Goal: Information Seeking & Learning: Learn about a topic

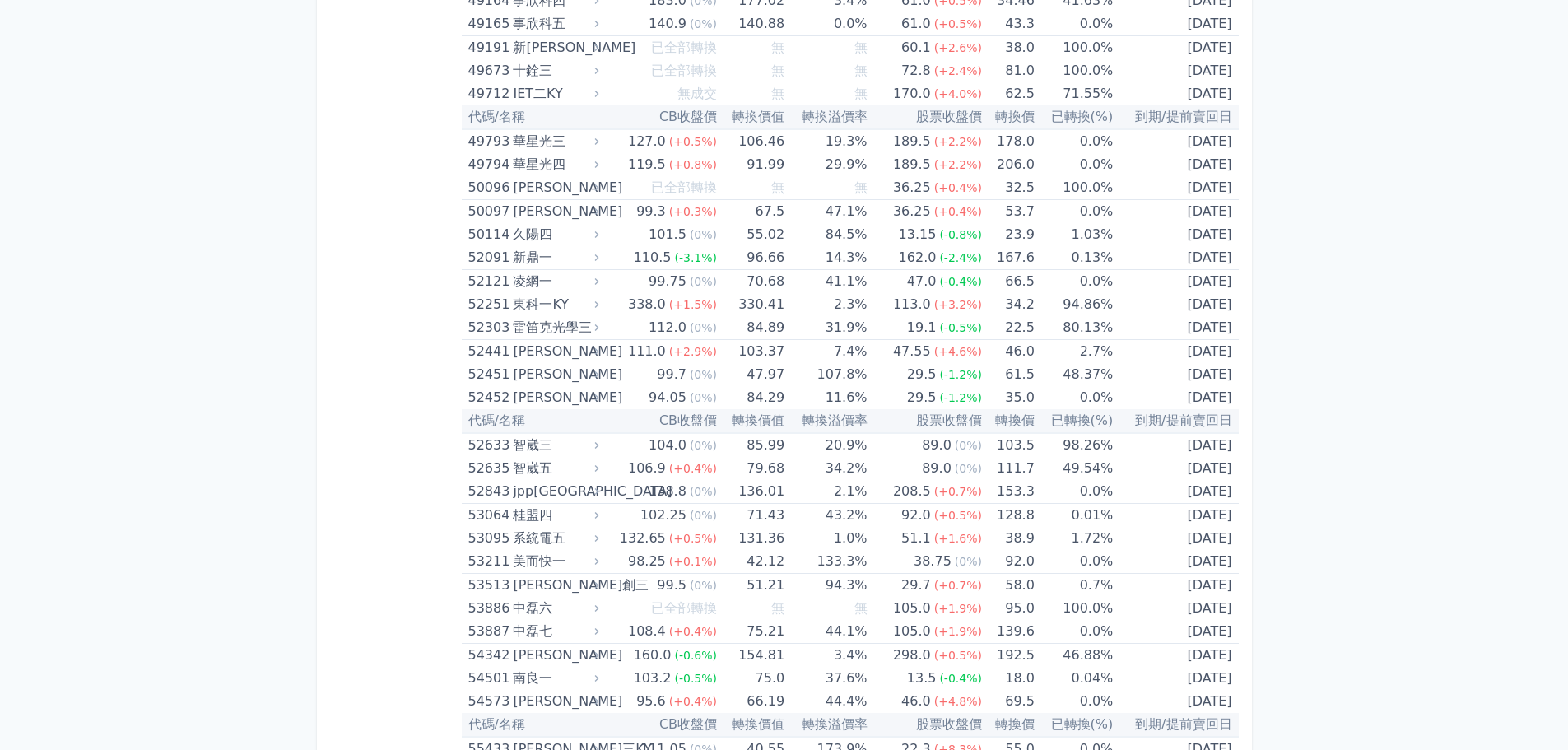
scroll to position [2908, 0]
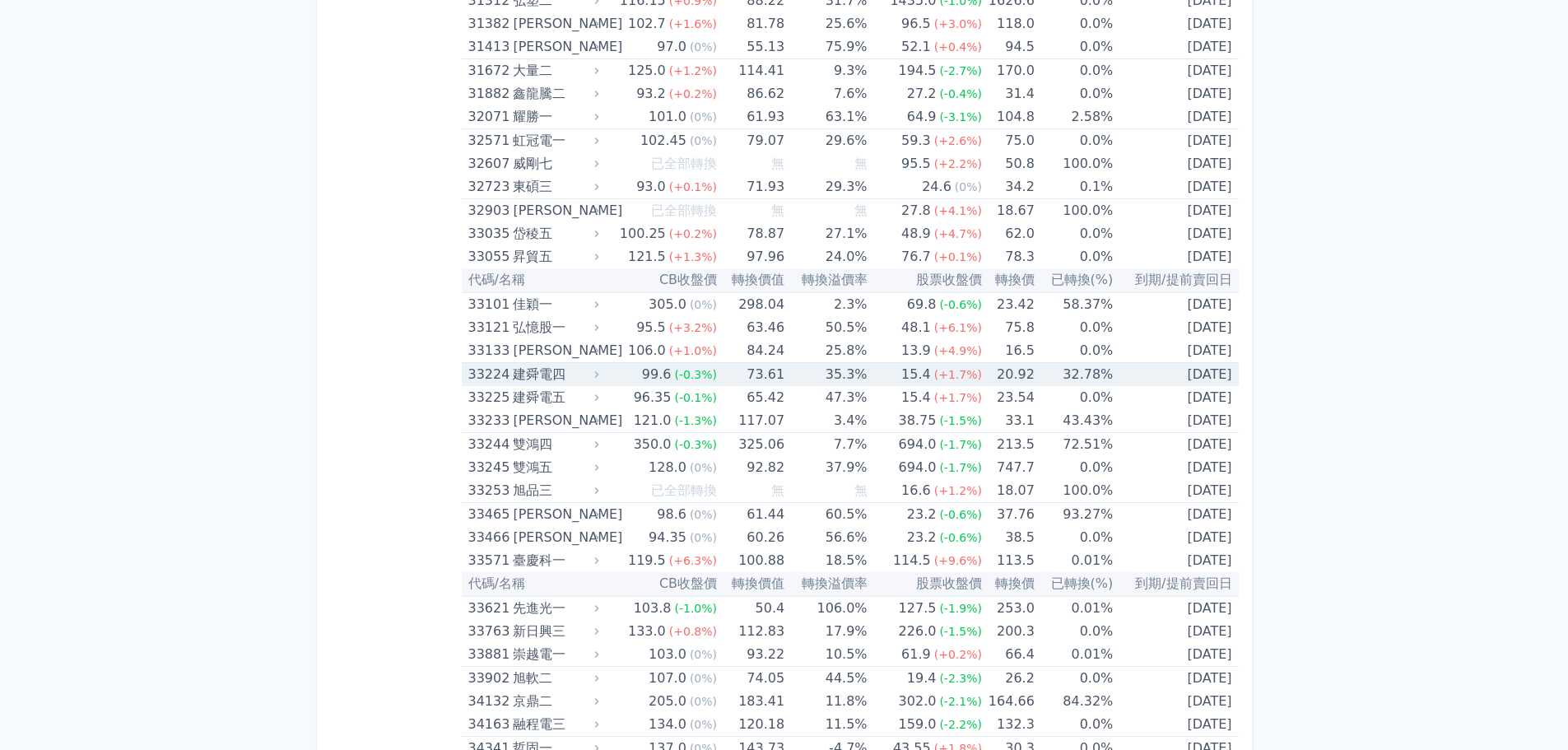
click at [1092, 384] on td "32.78%" at bounding box center [1073, 375] width 78 height 24
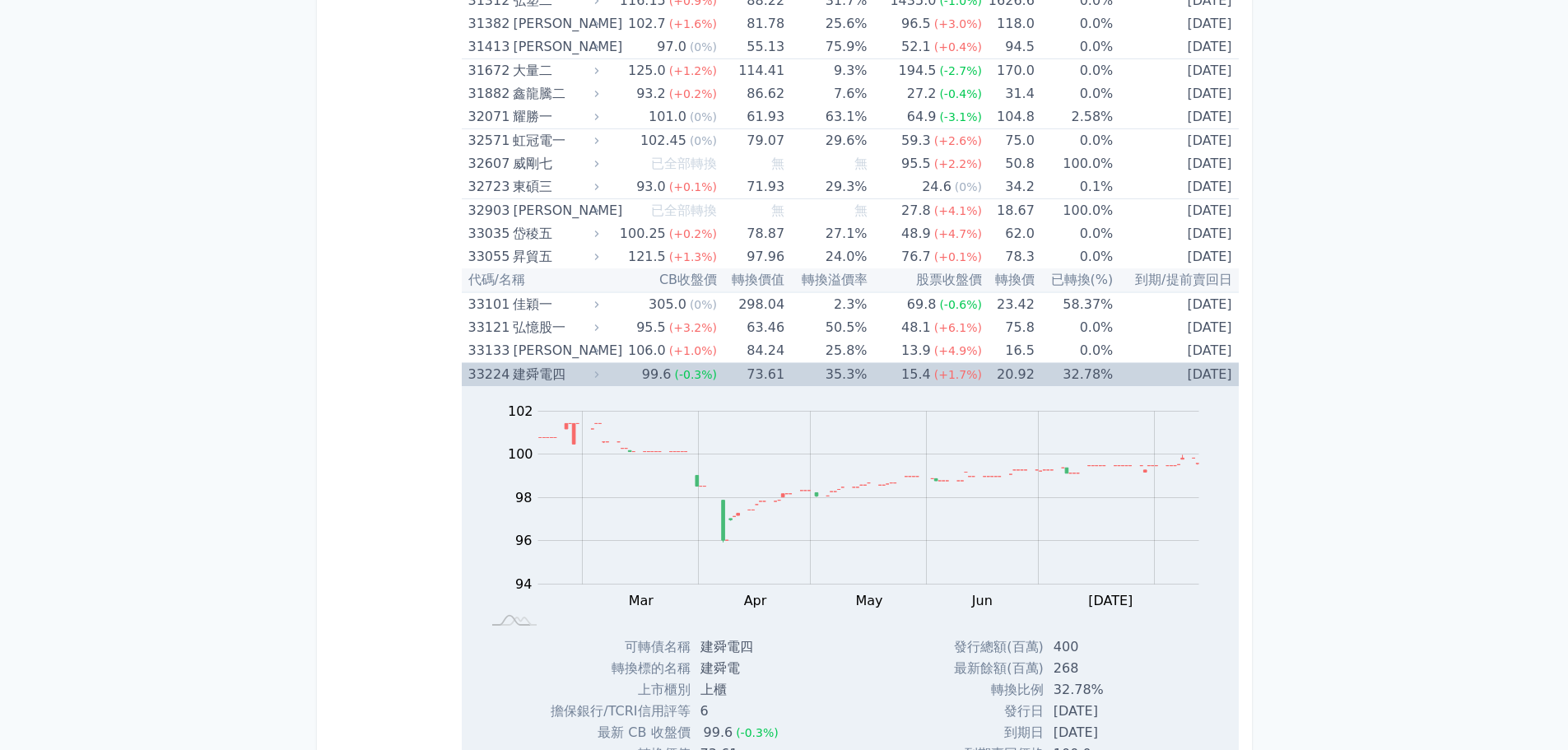
click at [1092, 384] on td "32.78%" at bounding box center [1073, 375] width 78 height 24
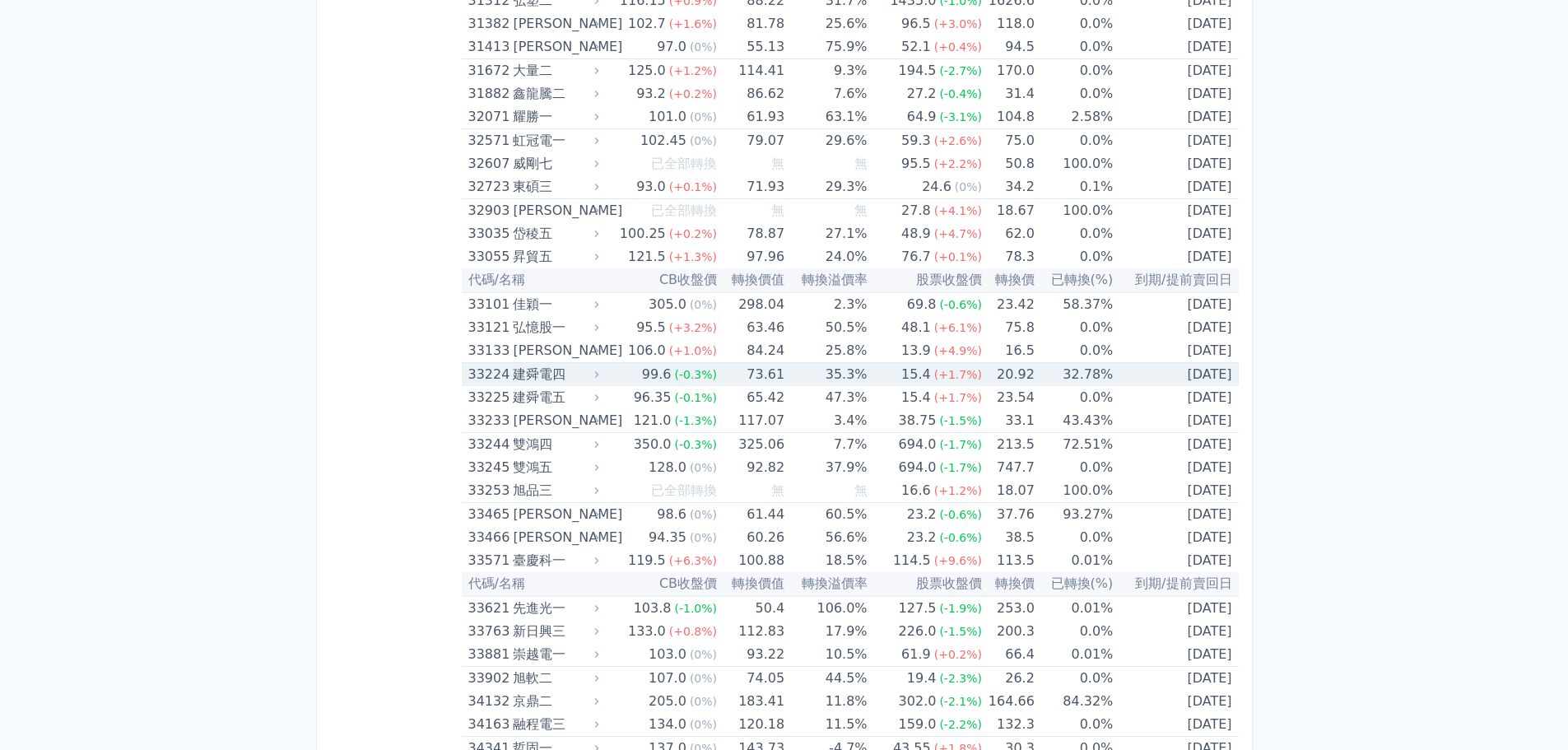
click at [917, 369] on div "15.4" at bounding box center [917, 375] width 36 height 23
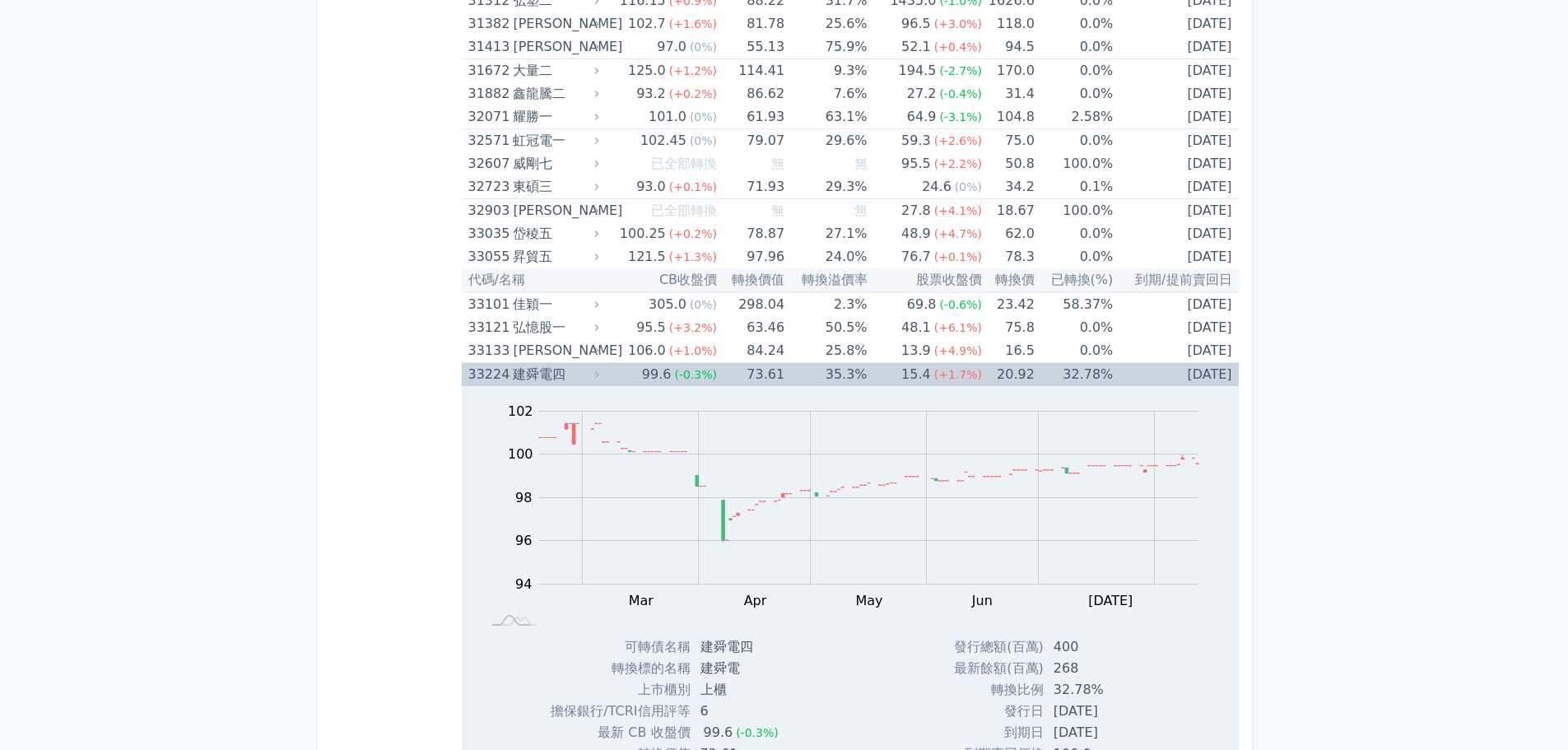
click at [917, 369] on div "15.4" at bounding box center [917, 375] width 36 height 23
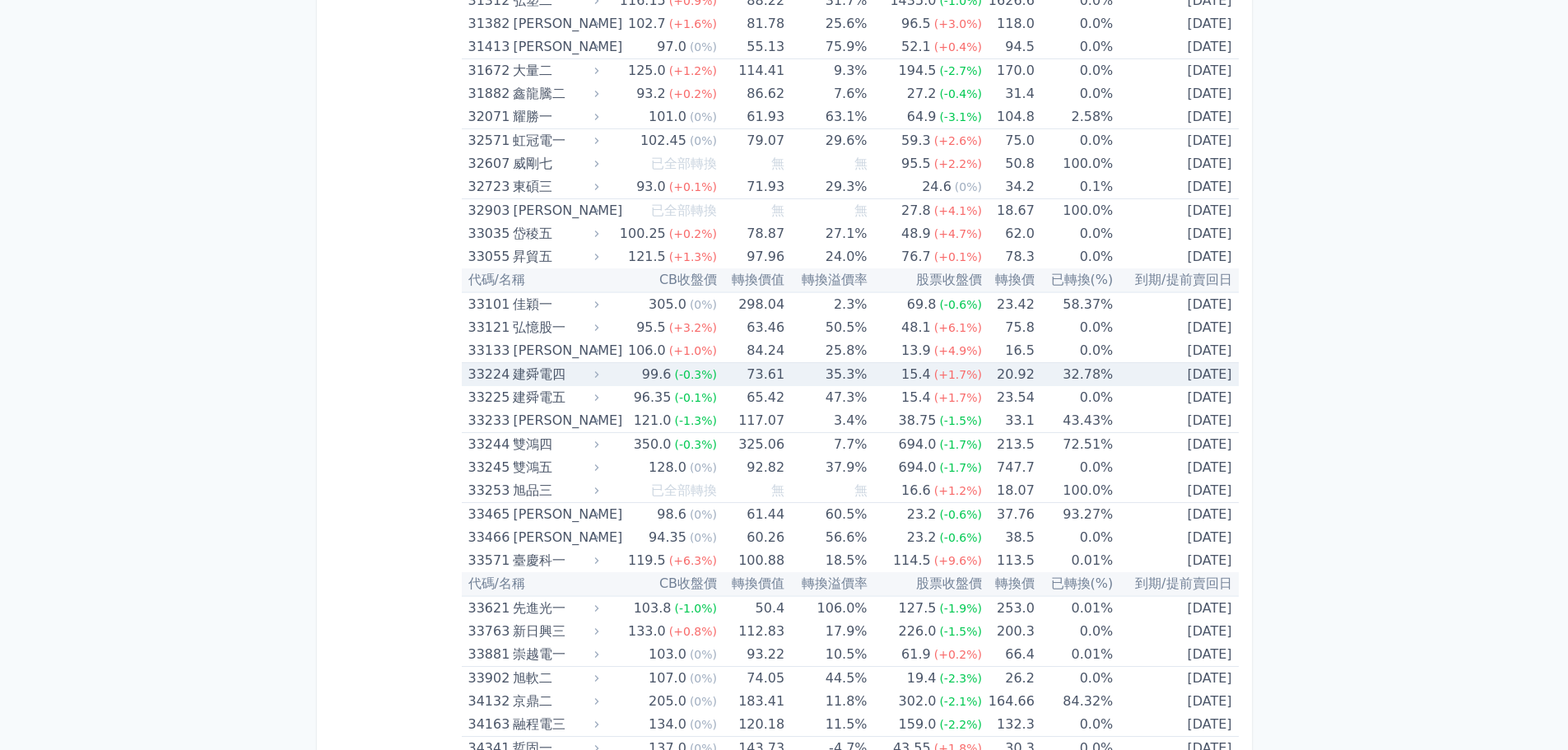
scroll to position [5362, 0]
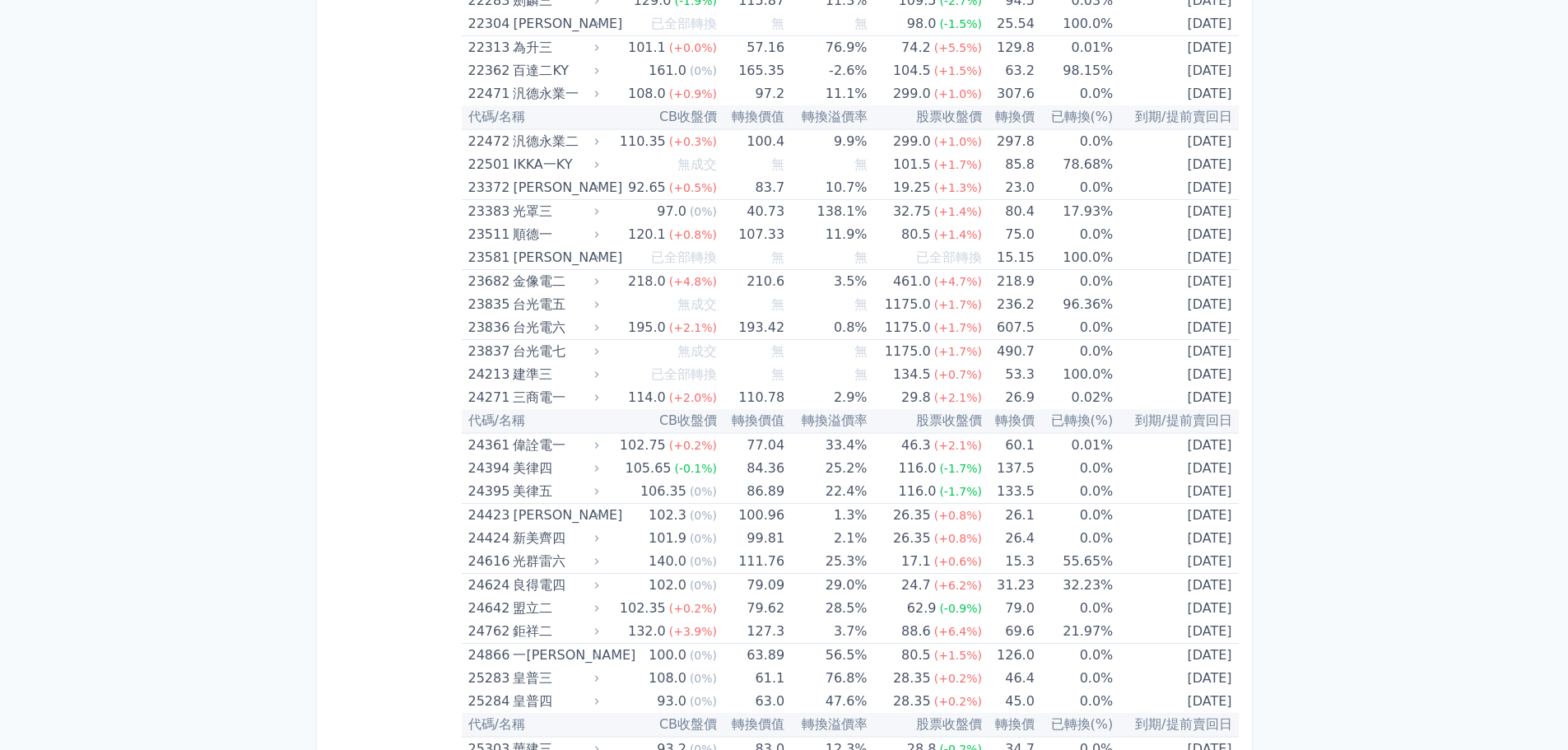
scroll to position [2908, 0]
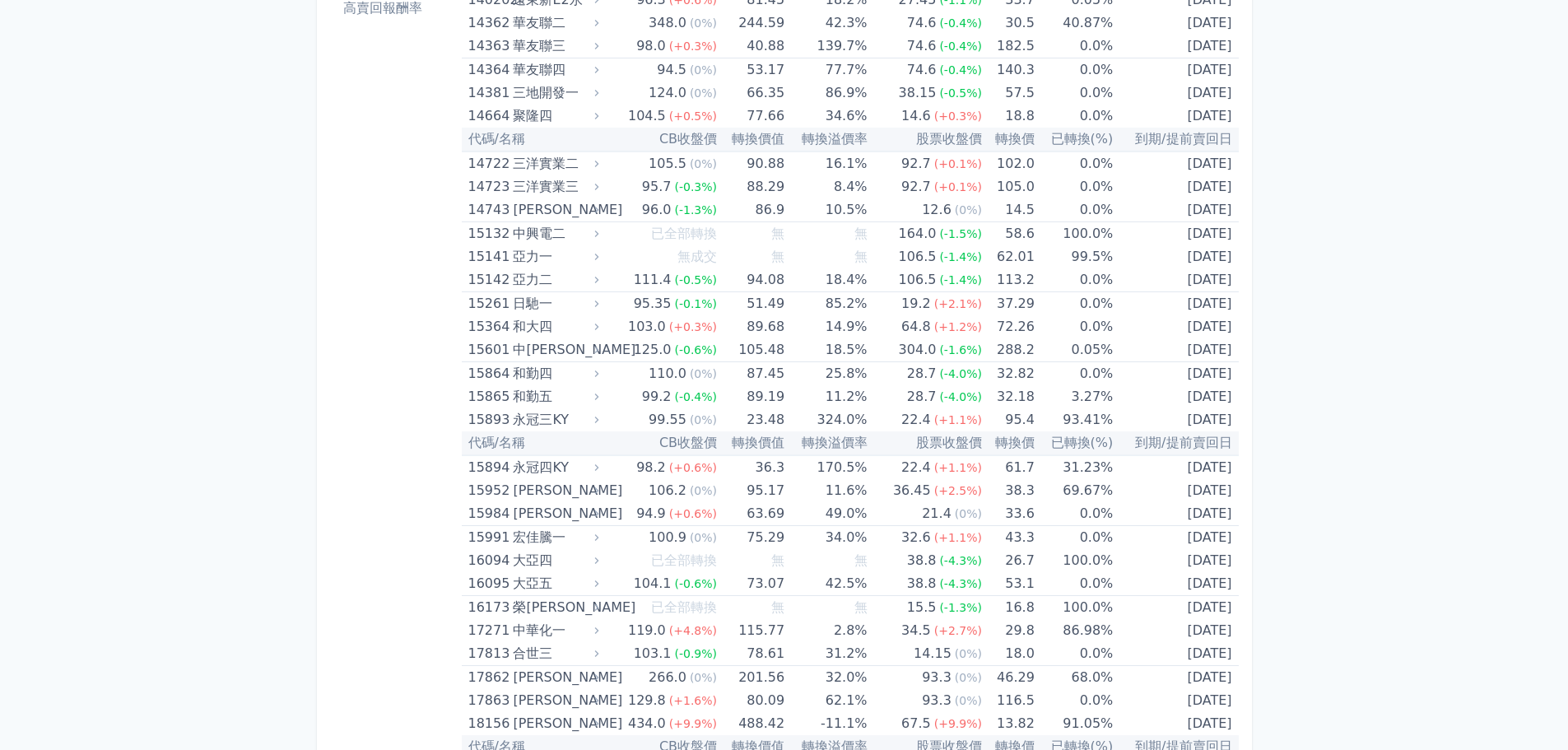
scroll to position [0, 0]
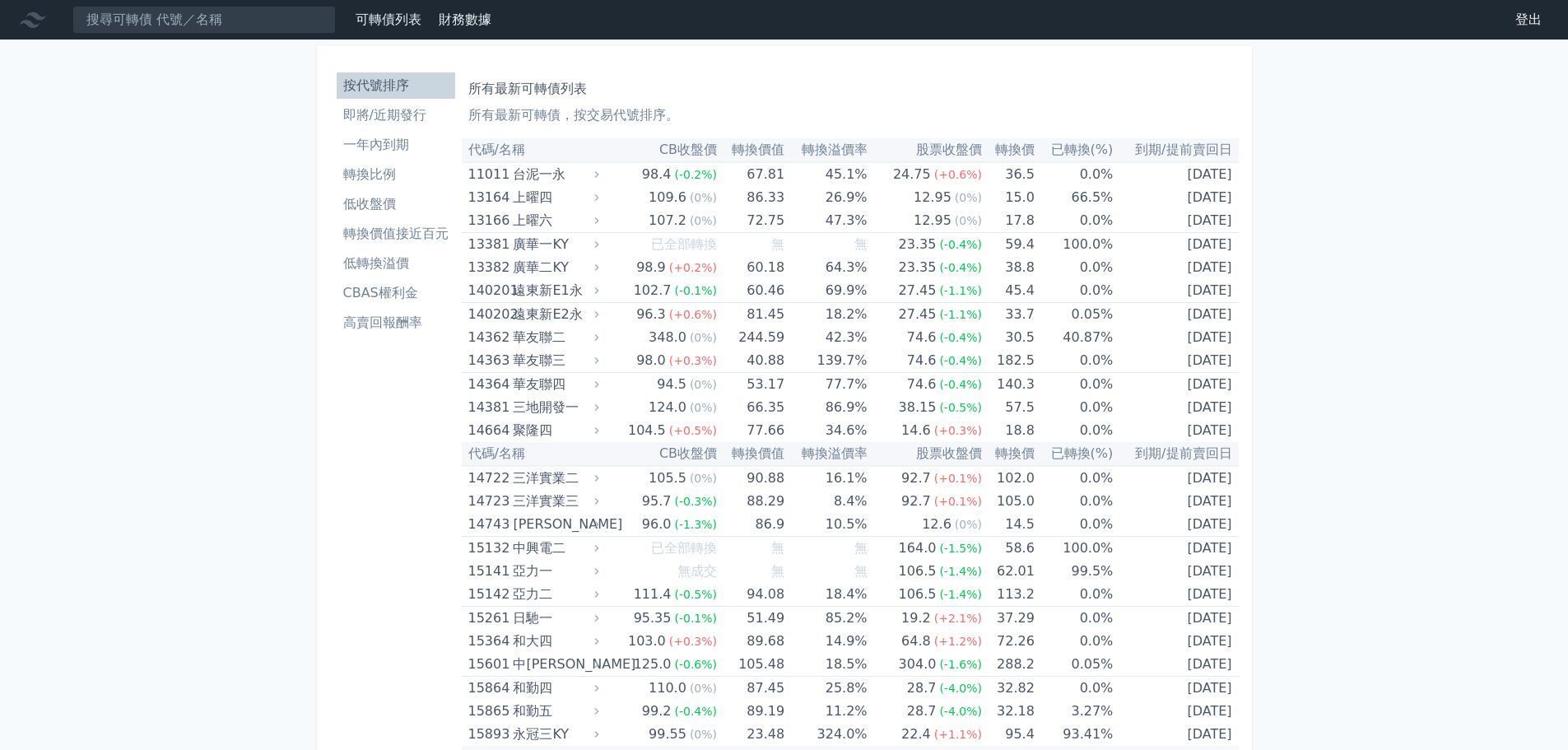
click at [409, 140] on li "一年內到期" at bounding box center [396, 145] width 119 height 20
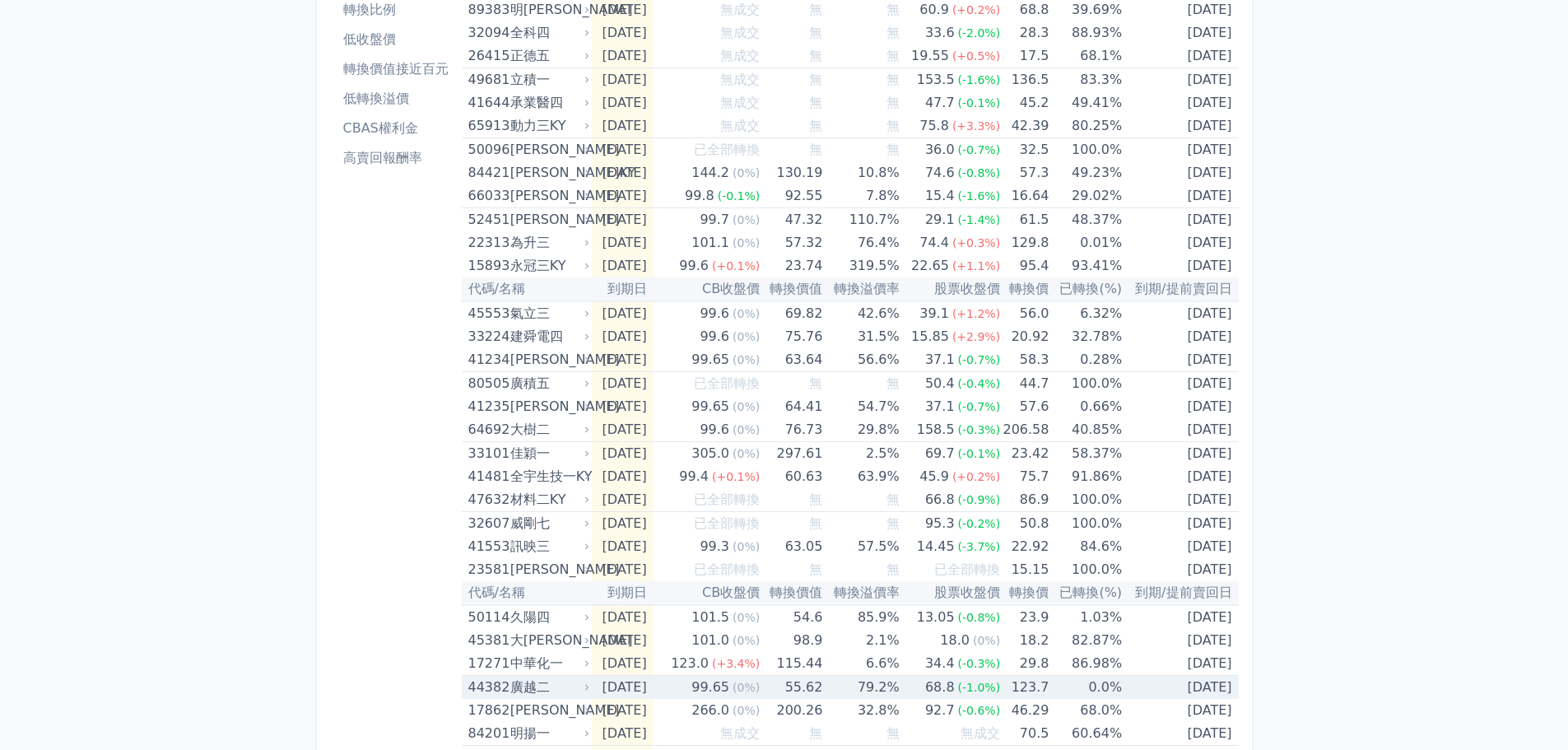
scroll to position [330, 0]
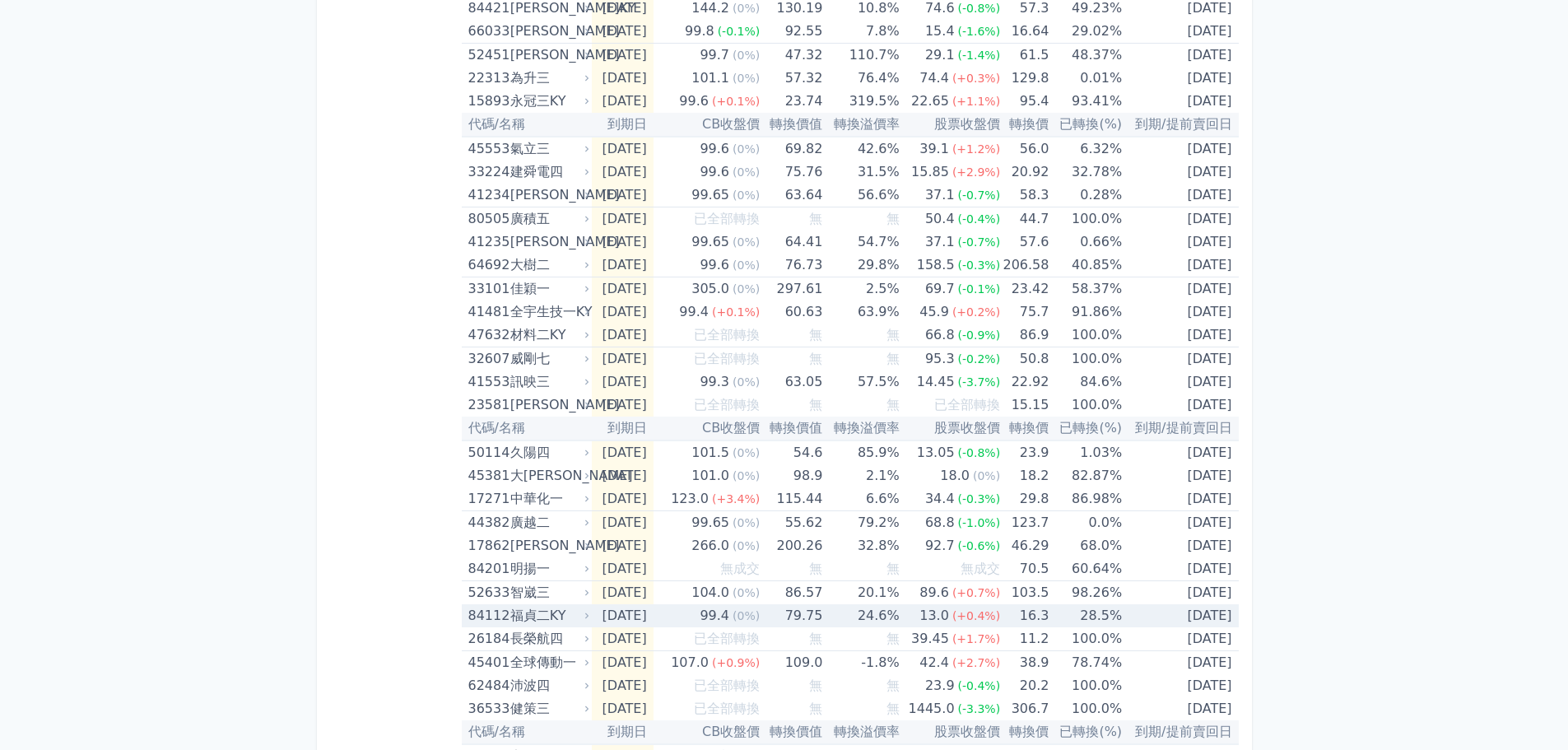
click at [1073, 616] on td "28.5%" at bounding box center [1085, 616] width 73 height 23
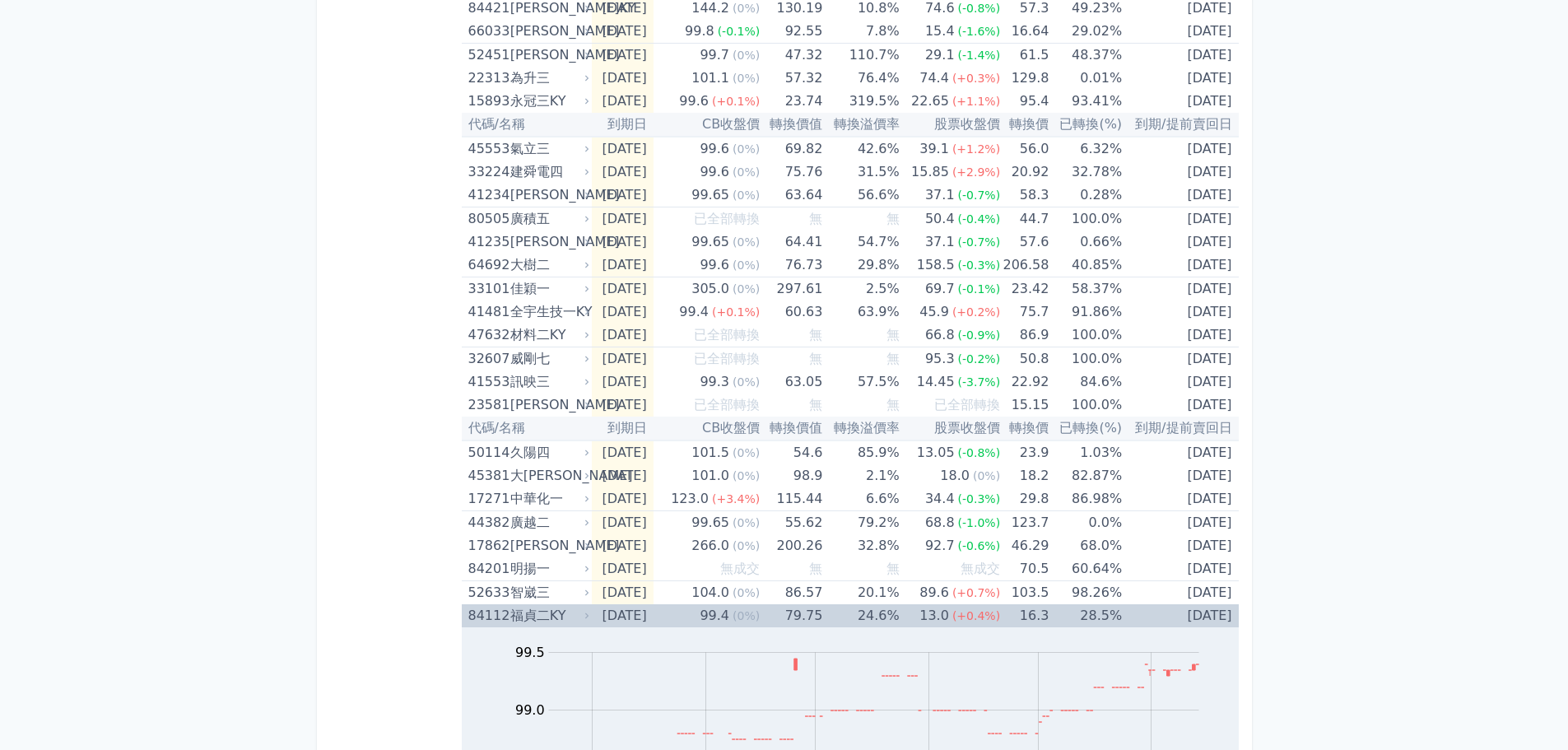
click at [1073, 616] on td "28.5%" at bounding box center [1085, 616] width 73 height 23
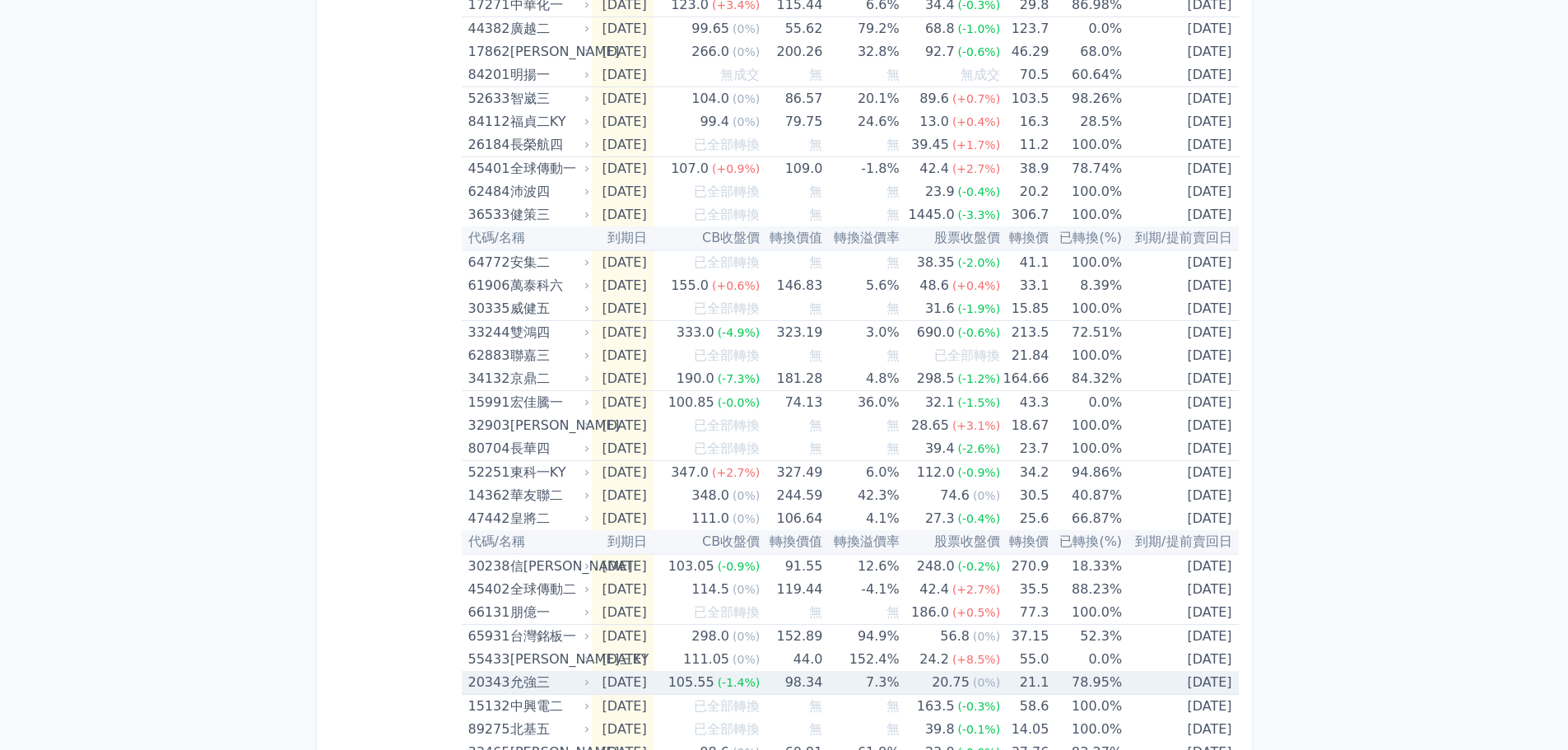
scroll to position [906, 0]
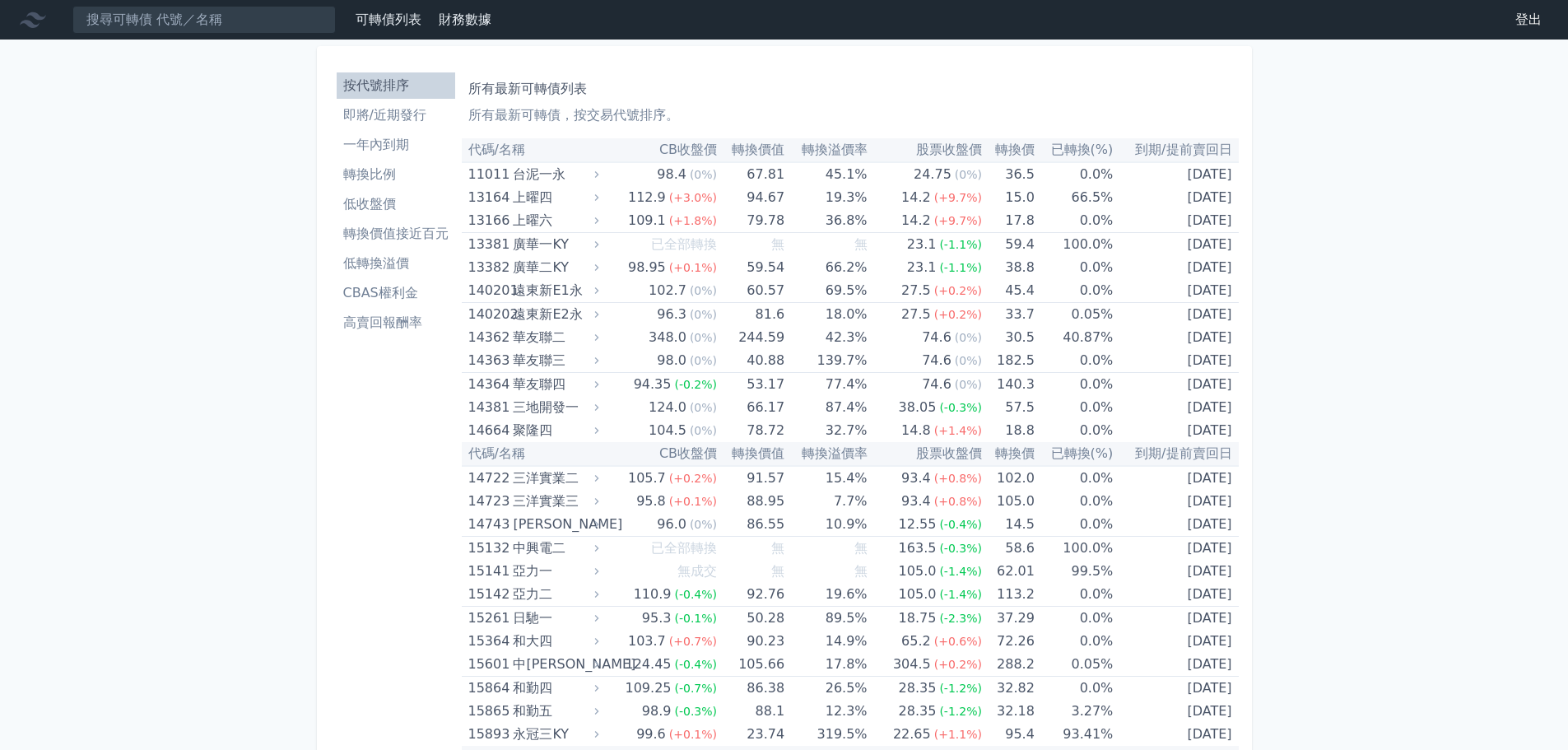
click at [379, 240] on li "轉換價值接近百元" at bounding box center [396, 234] width 119 height 20
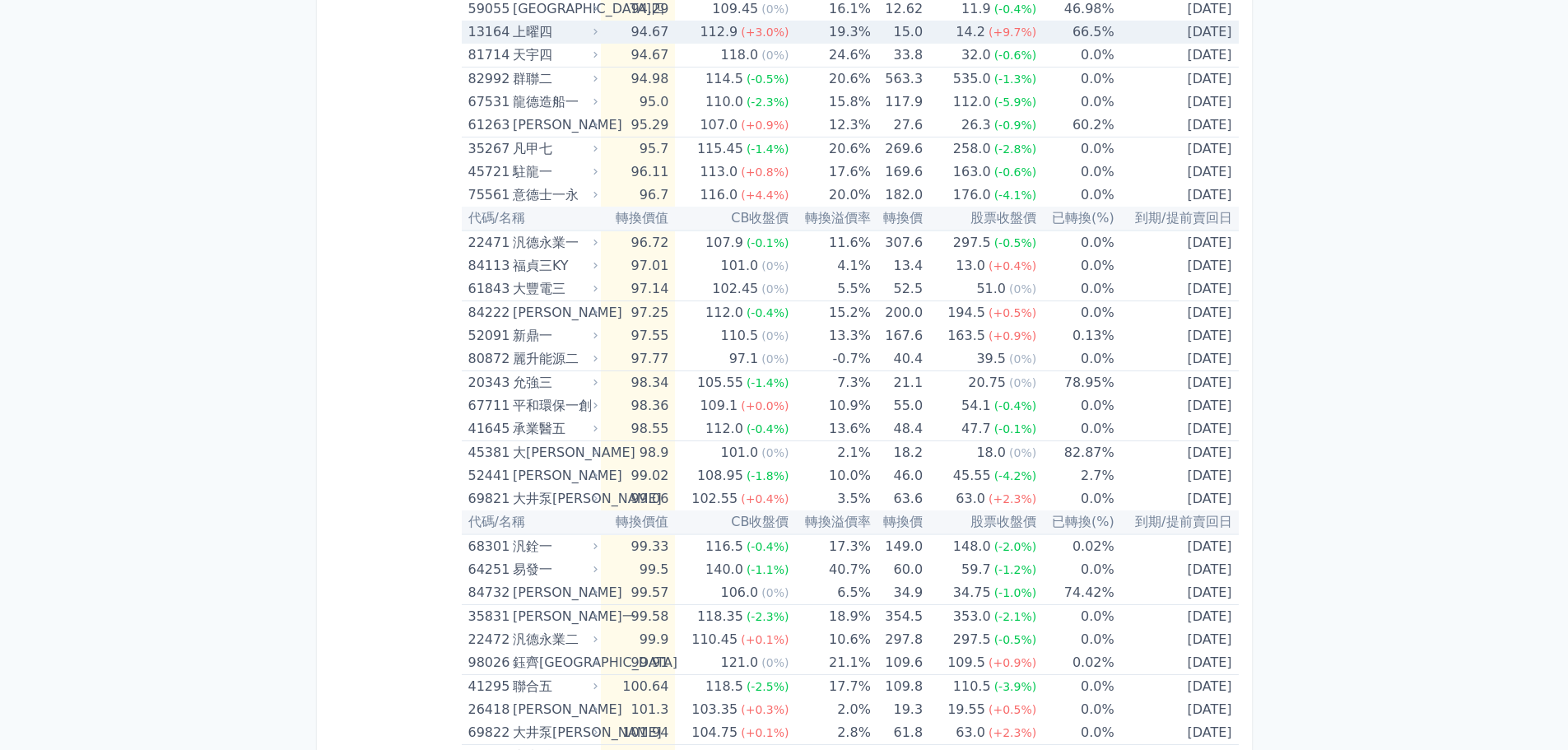
scroll to position [1976, 0]
